Goal: Transaction & Acquisition: Purchase product/service

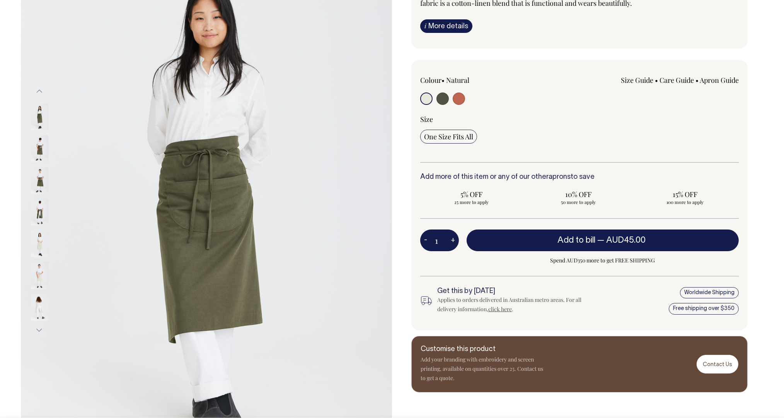
click at [42, 329] on button "Next" at bounding box center [40, 329] width 12 height 17
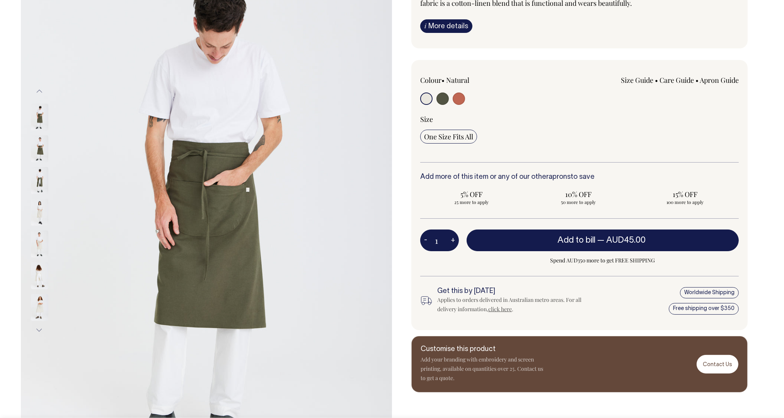
click at [442, 101] on input "radio" at bounding box center [442, 98] width 12 height 12
radio input "true"
select select "Olive"
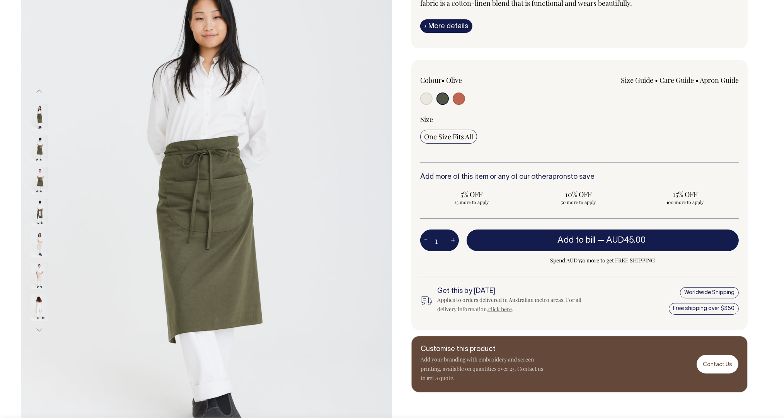
click at [460, 98] on input "radio" at bounding box center [459, 98] width 12 height 12
radio input "true"
select select "Rust"
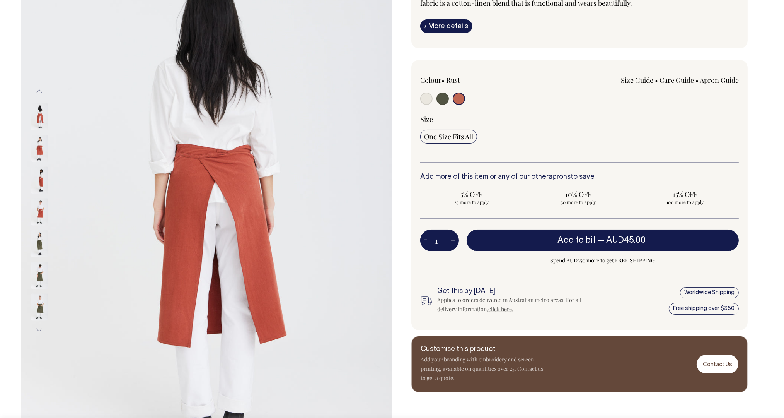
click at [427, 98] on input "radio" at bounding box center [426, 98] width 12 height 12
radio input "true"
select select "Natural"
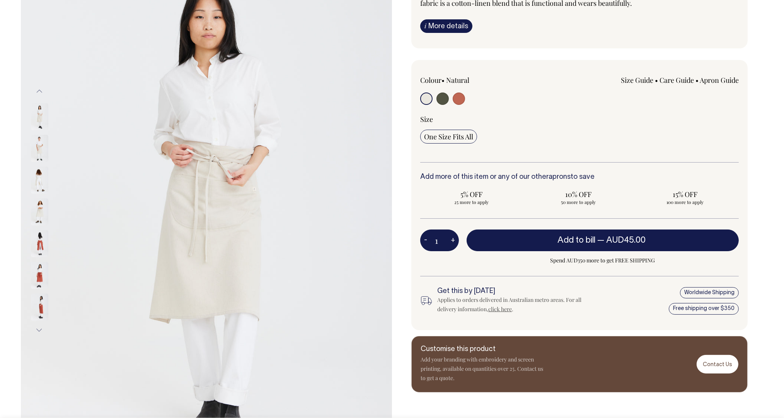
click at [444, 95] on input "radio" at bounding box center [442, 98] width 12 height 12
radio input "true"
select select "Olive"
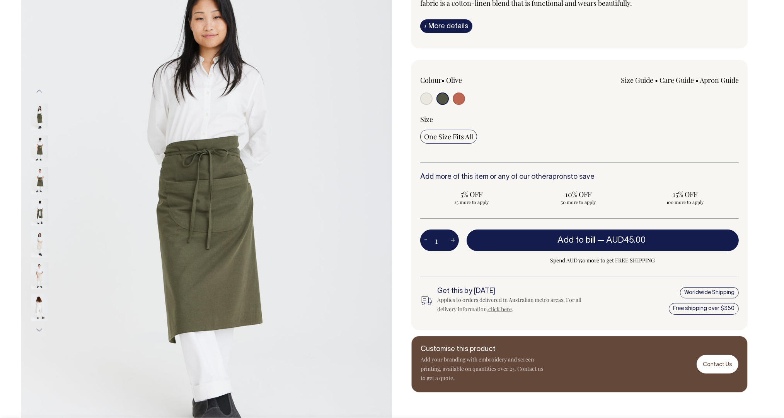
click at [37, 119] on img at bounding box center [39, 116] width 17 height 27
